Goal: Find specific page/section: Find specific page/section

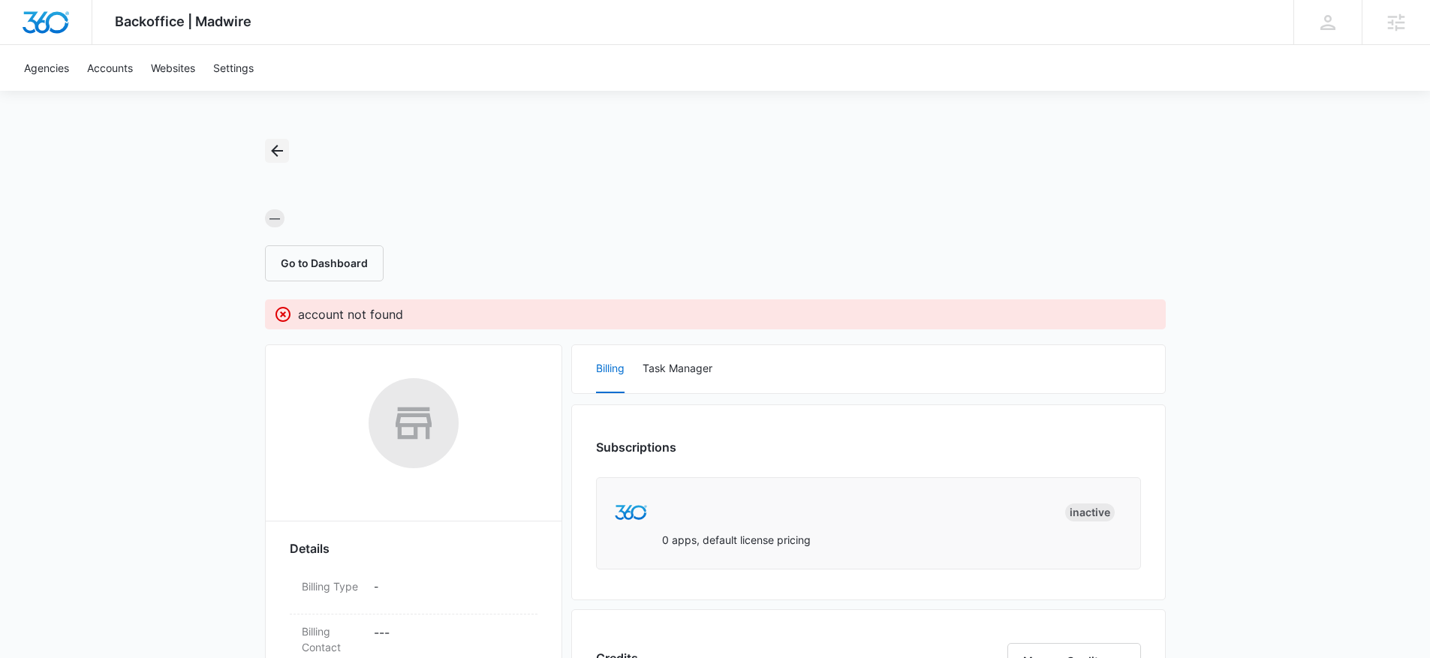
drag, startPoint x: 281, startPoint y: 154, endPoint x: 293, endPoint y: 156, distance: 11.5
click at [281, 154] on icon "Back" at bounding box center [277, 151] width 18 height 18
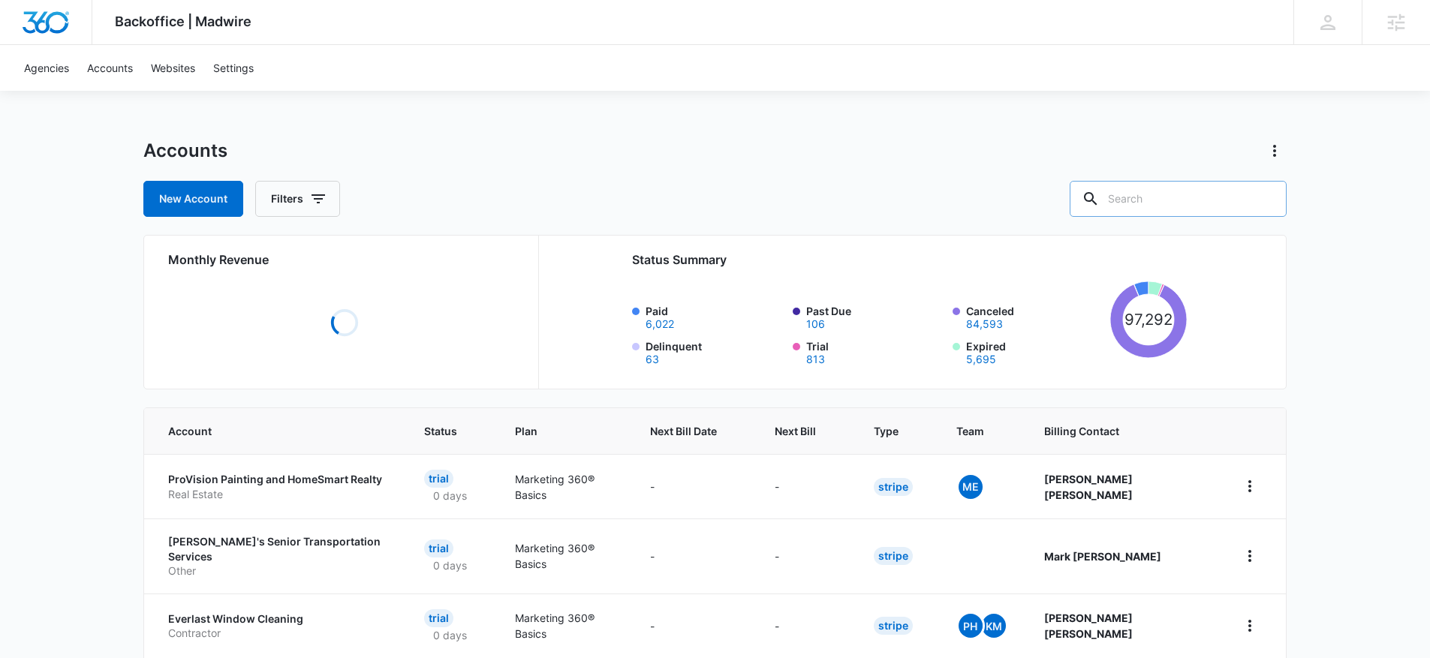
click at [1168, 191] on input "text" at bounding box center [1178, 199] width 217 height 36
paste input "[PERSON_NAME] & Sons"
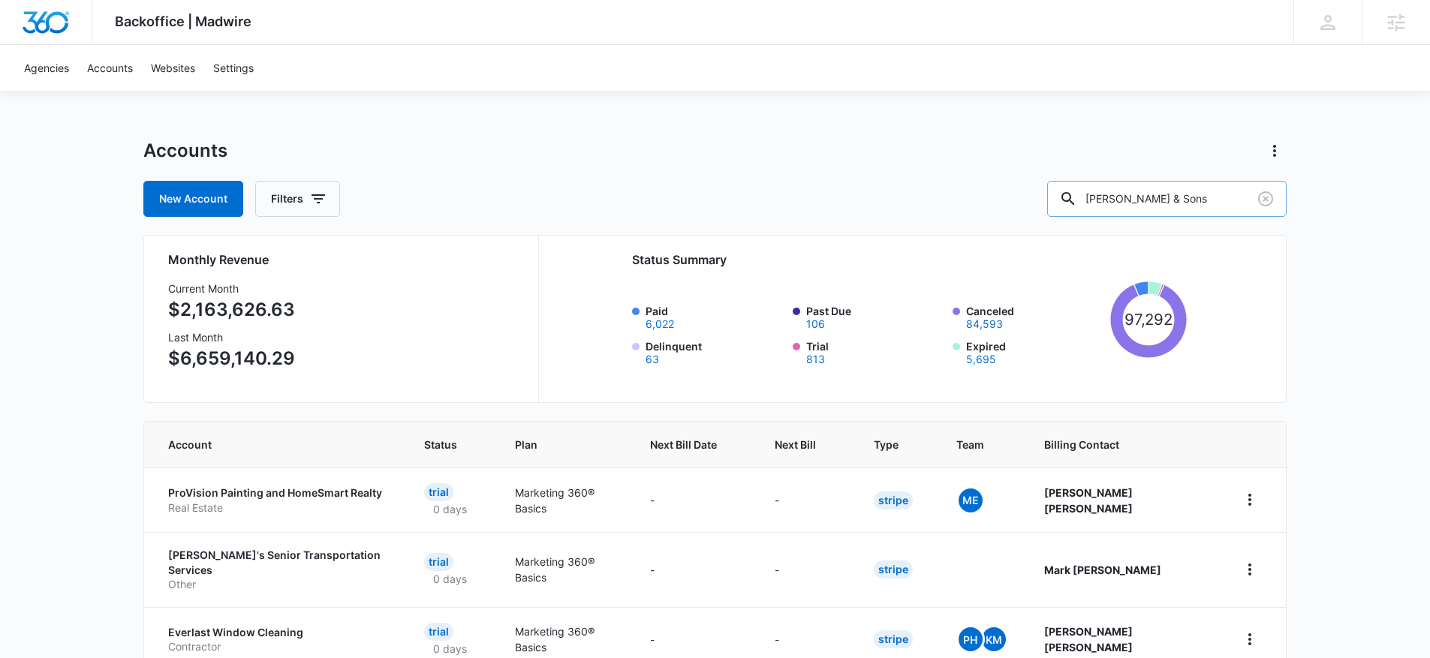
click at [1229, 200] on input "[PERSON_NAME] & Sons" at bounding box center [1166, 199] width 239 height 36
type input "[PERSON_NAME] & Sons"
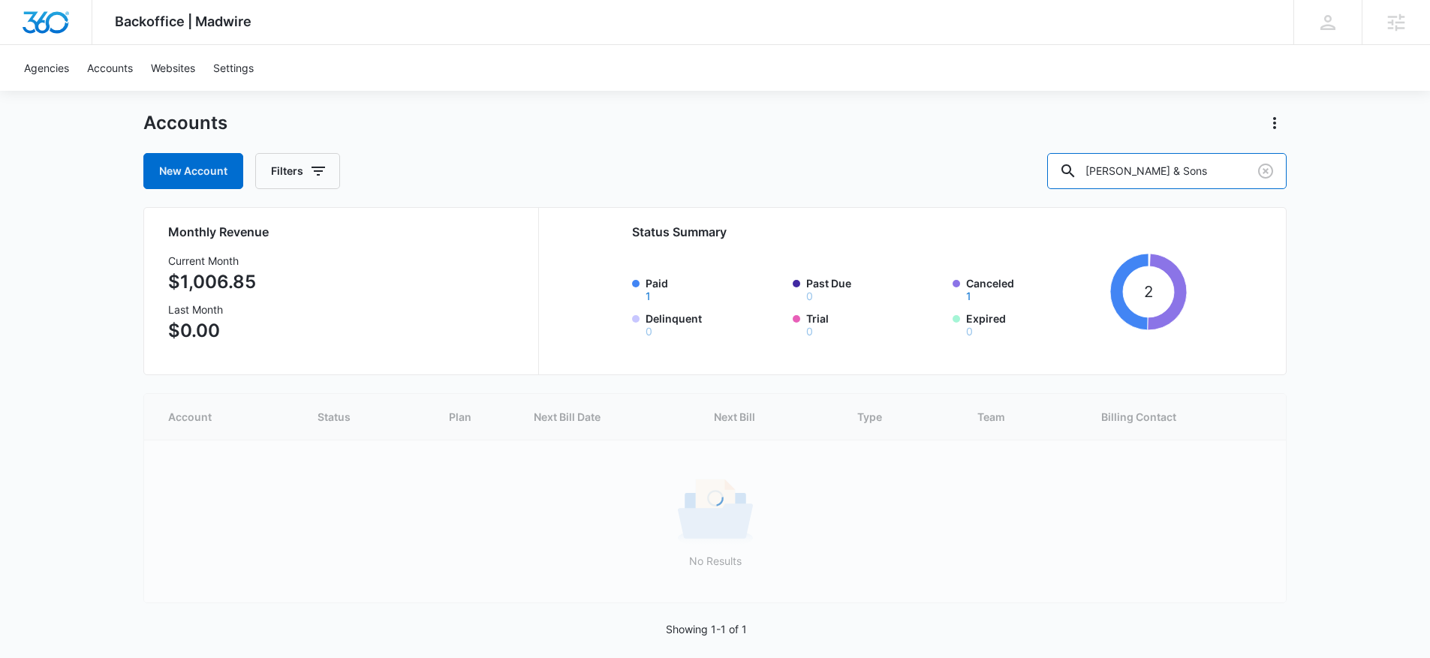
scroll to position [9, 0]
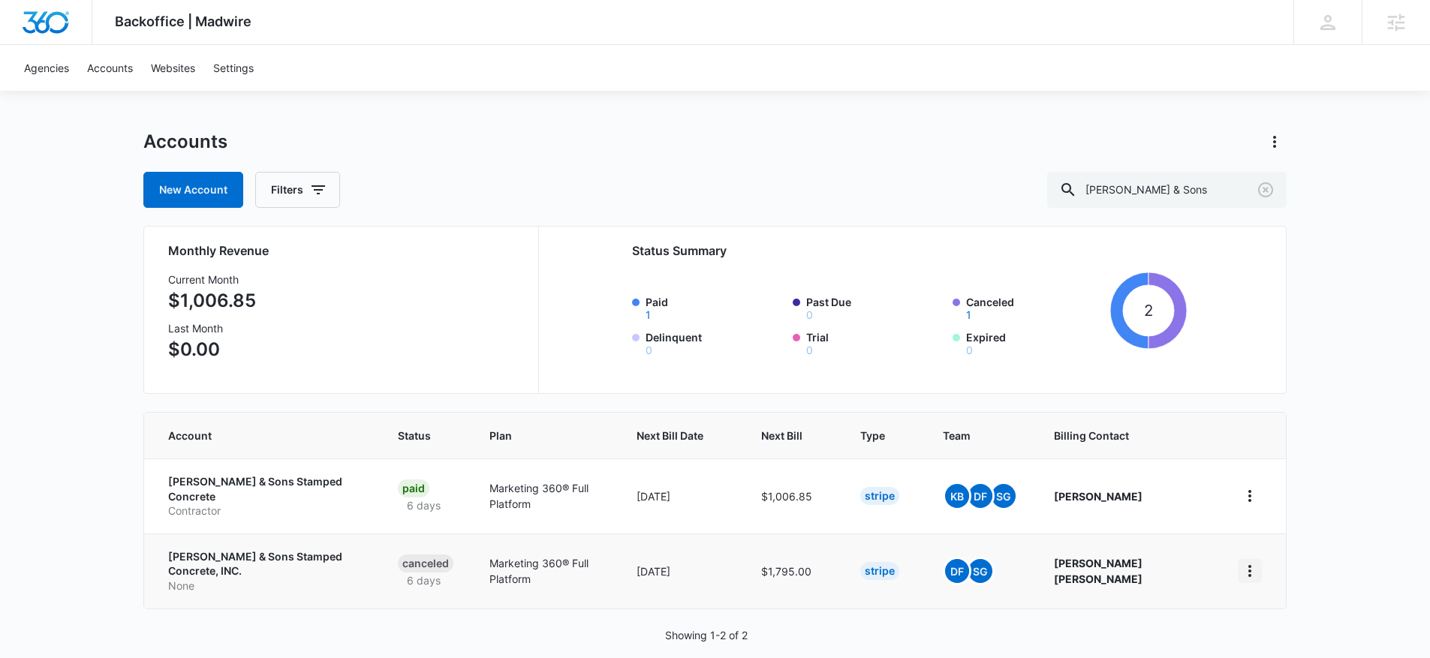
click at [1255, 562] on icon "home" at bounding box center [1250, 571] width 18 height 18
click at [1320, 564] on div "Backoffice | Madwire Apps Settings DF [PERSON_NAME] [PERSON_NAME][EMAIL_ADDRESS…" at bounding box center [715, 335] width 1430 height 688
click at [1252, 490] on icon "home" at bounding box center [1250, 496] width 18 height 18
click at [307, 489] on p "[PERSON_NAME] & Sons Stamped Concrete" at bounding box center [265, 488] width 194 height 29
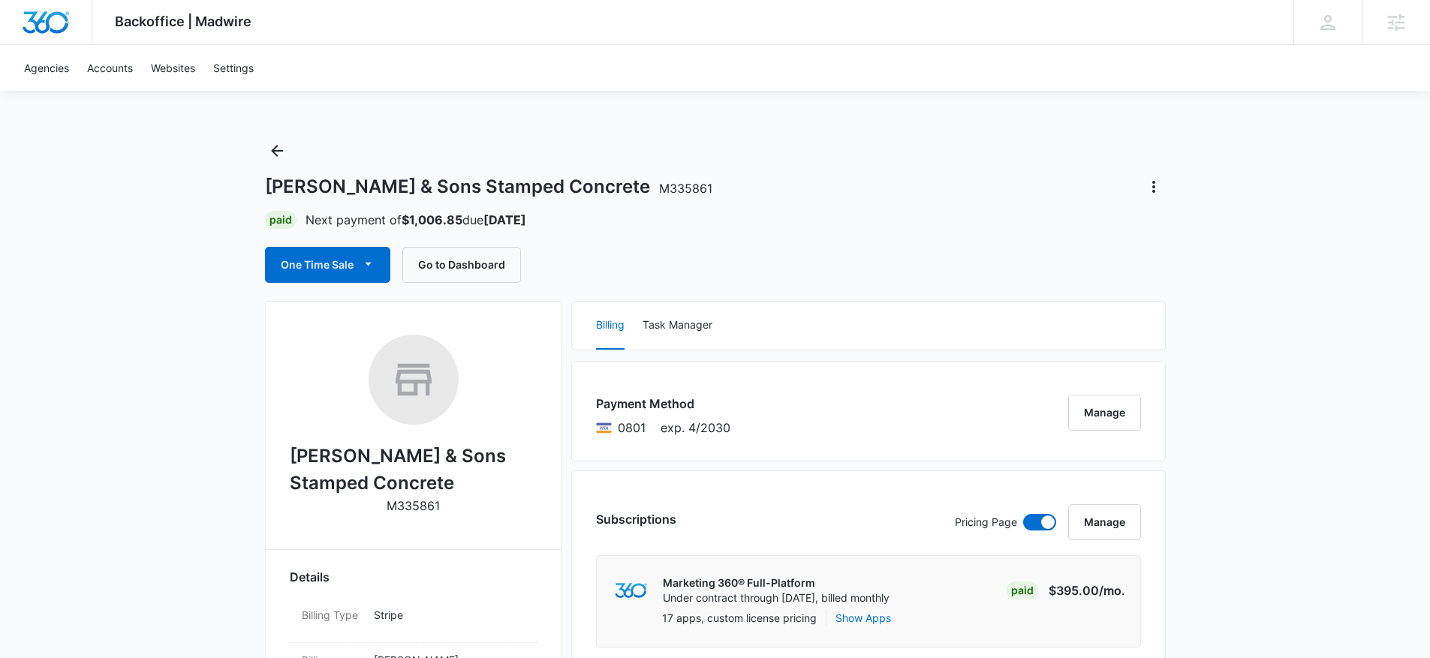
click at [426, 512] on p "M335861" at bounding box center [413, 506] width 53 height 18
copy p "M335861"
